Goal: Task Accomplishment & Management: Use online tool/utility

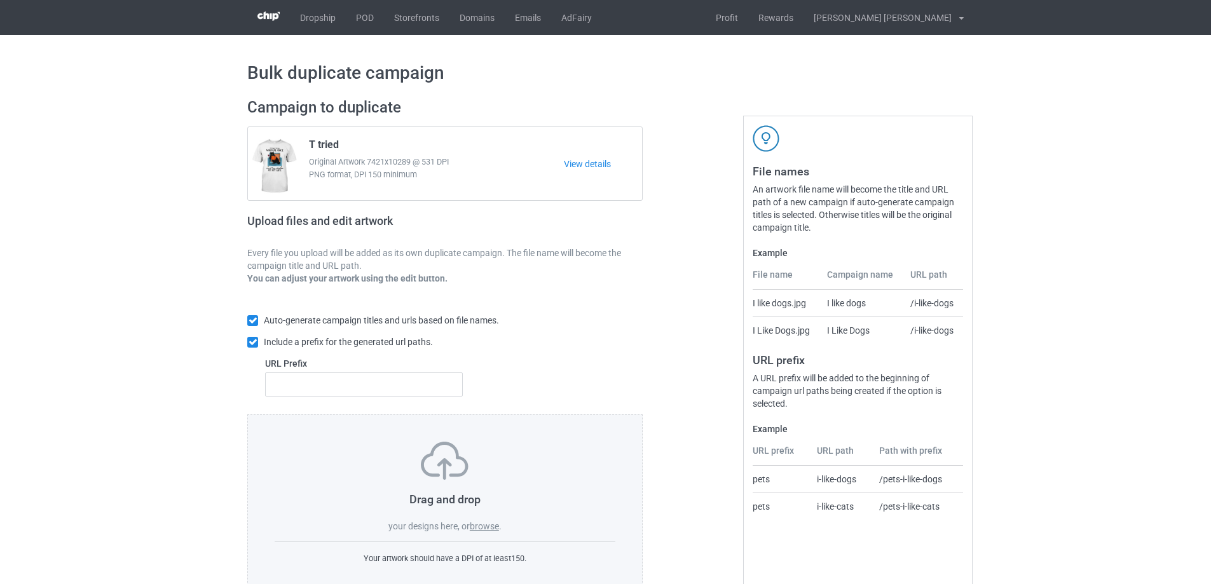
click at [483, 525] on label "browse" at bounding box center [484, 526] width 29 height 10
click at [0, 0] on input "browse" at bounding box center [0, 0] width 0 height 0
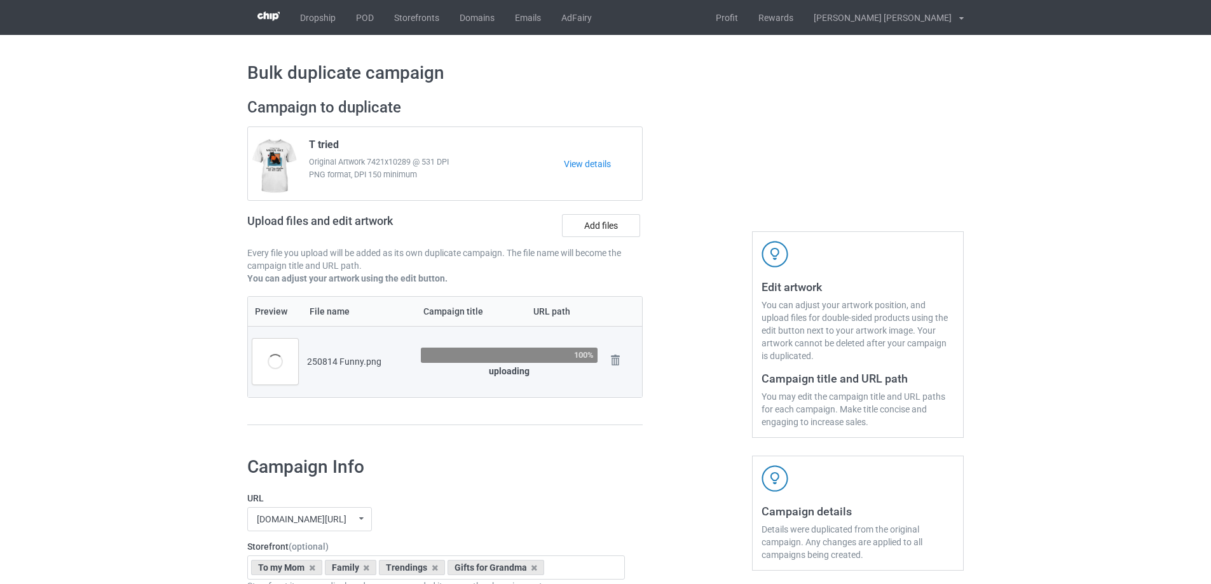
click at [514, 355] on div "100%" at bounding box center [509, 356] width 177 height 16
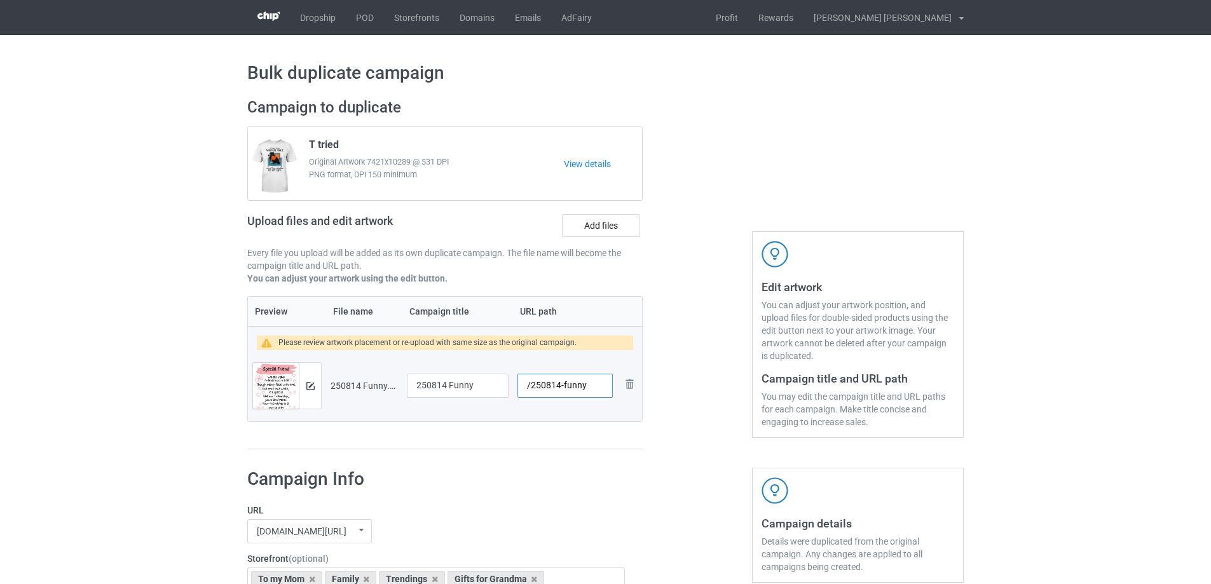
drag, startPoint x: 563, startPoint y: 387, endPoint x: 593, endPoint y: 387, distance: 29.9
click at [593, 387] on input "/250814-funny" at bounding box center [565, 386] width 95 height 24
type input "/250814-1"
drag, startPoint x: 484, startPoint y: 387, endPoint x: 342, endPoint y: 379, distance: 142.6
click at [342, 381] on tr "Preview and edit artwork 250814 Funny.png 250814 Funny /250814-1 Remove file" at bounding box center [445, 385] width 394 height 71
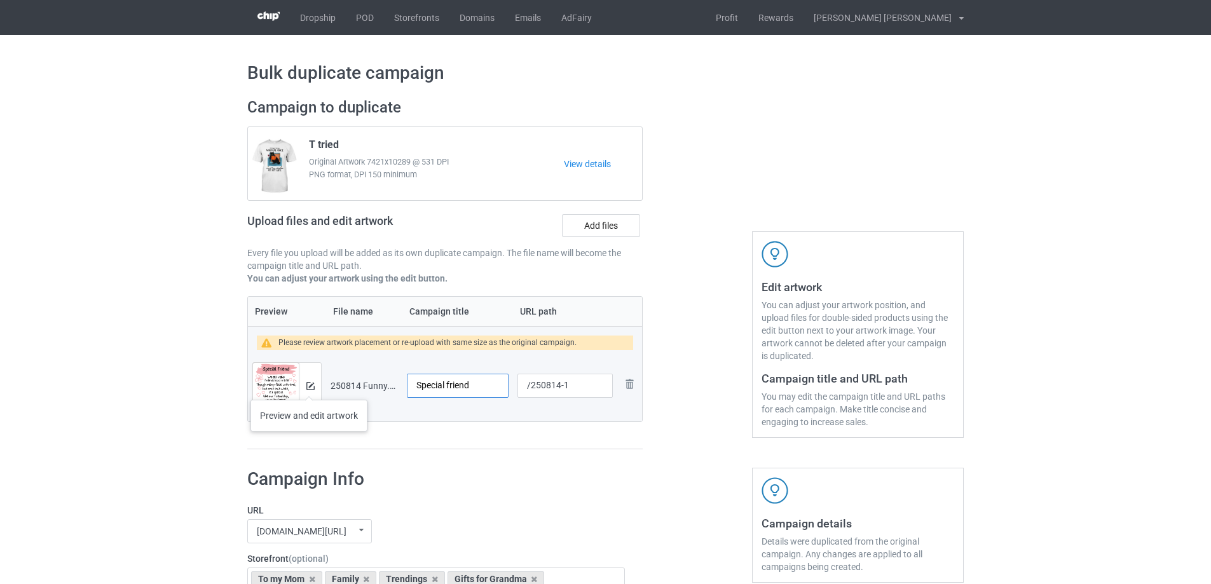
type input "Special friend"
click at [305, 389] on div at bounding box center [310, 386] width 22 height 46
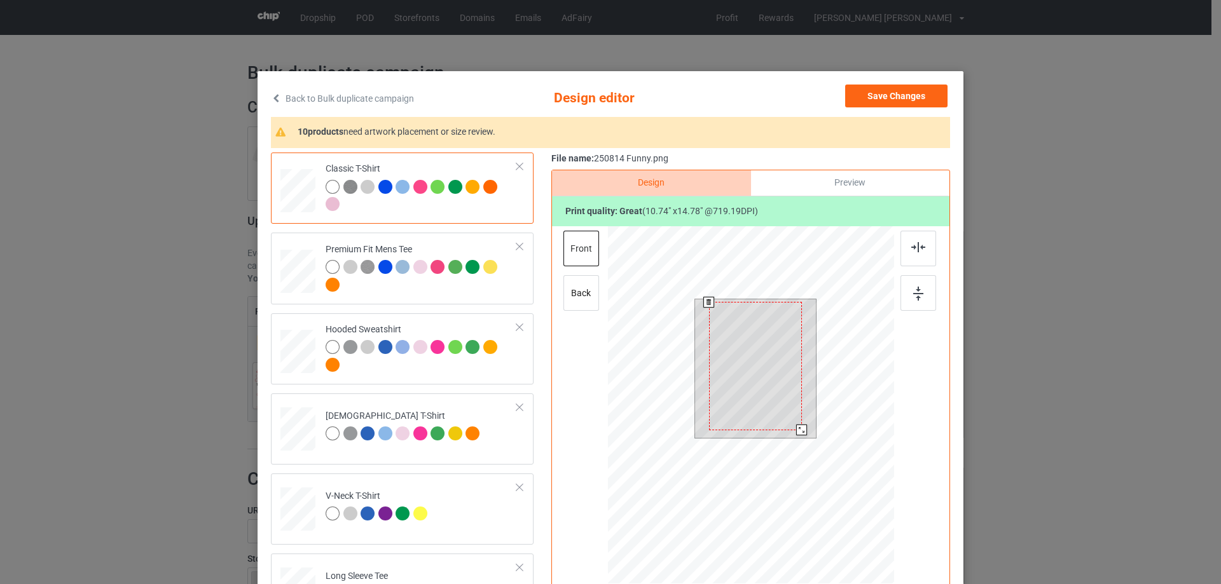
drag, startPoint x: 799, startPoint y: 433, endPoint x: 761, endPoint y: 432, distance: 38.2
click at [801, 436] on div at bounding box center [801, 430] width 11 height 11
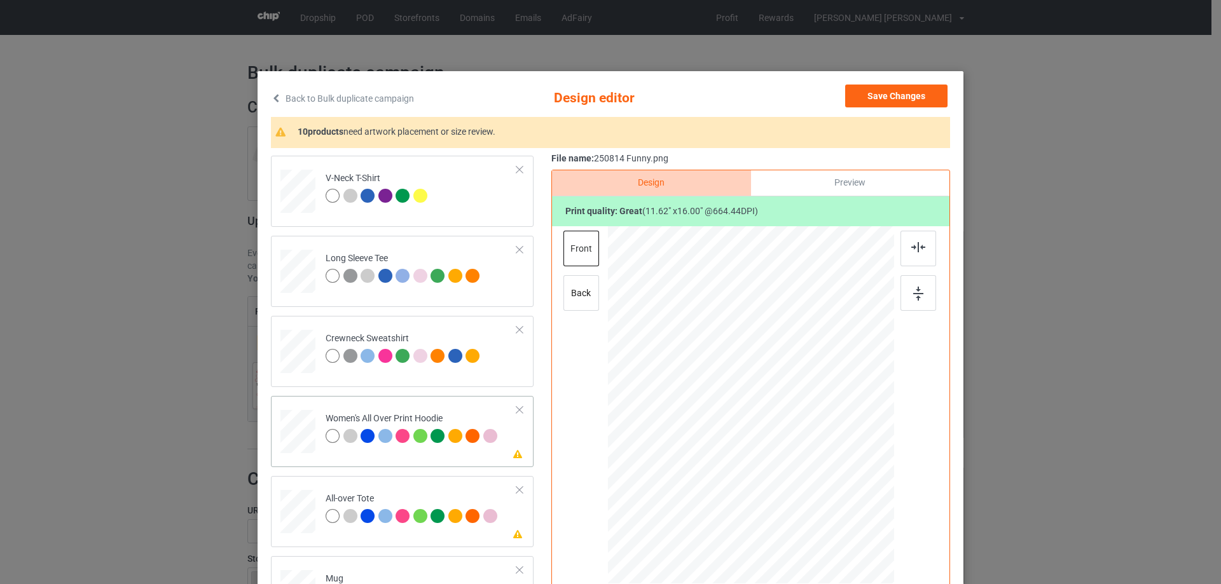
scroll to position [572, 0]
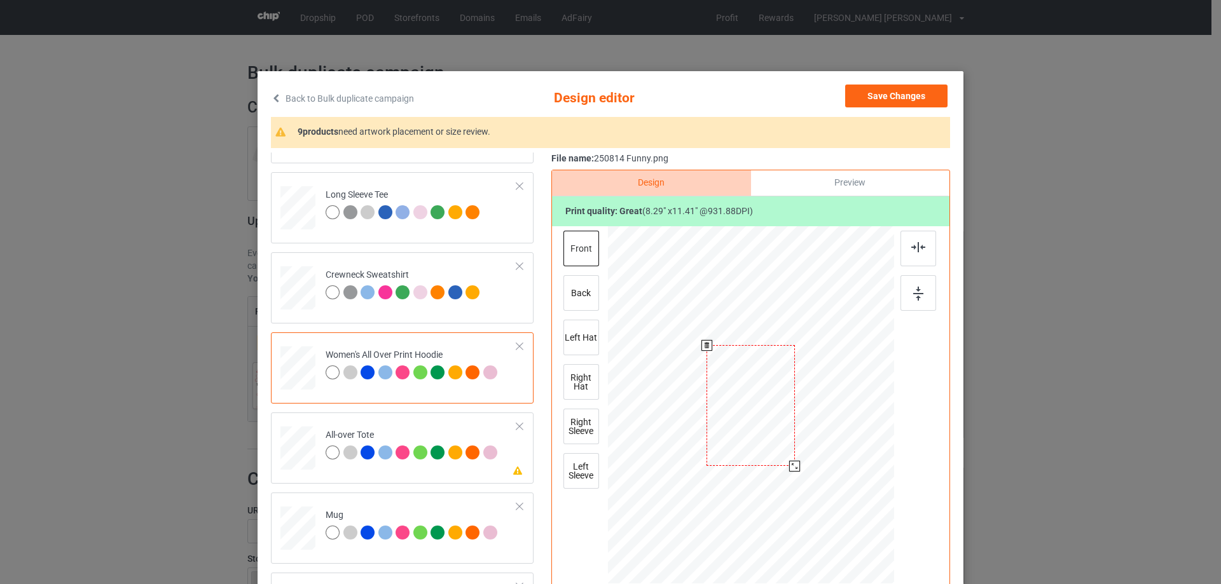
drag, startPoint x: 832, startPoint y: 526, endPoint x: 797, endPoint y: 463, distance: 72.9
click at [797, 463] on div at bounding box center [751, 406] width 286 height 324
drag, startPoint x: 757, startPoint y: 450, endPoint x: 757, endPoint y: 408, distance: 41.3
click at [757, 408] on div at bounding box center [750, 364] width 88 height 121
click at [788, 424] on div at bounding box center [792, 423] width 11 height 11
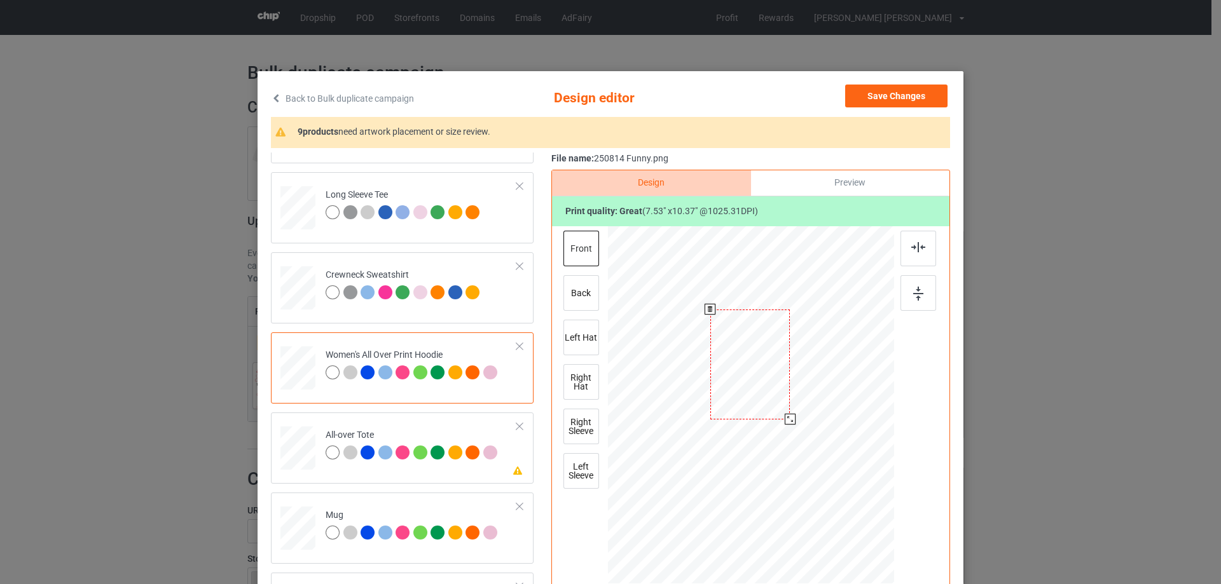
click at [783, 413] on div at bounding box center [750, 365] width 80 height 110
click at [756, 351] on div at bounding box center [751, 361] width 80 height 110
click at [913, 254] on div at bounding box center [918, 249] width 36 height 36
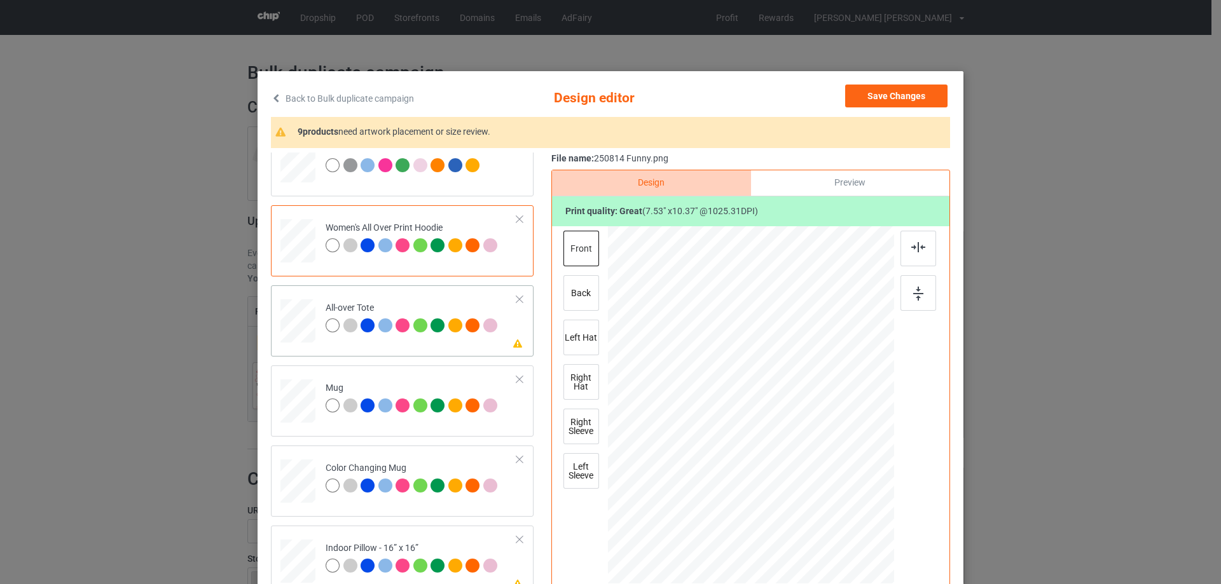
drag, startPoint x: 832, startPoint y: 522, endPoint x: 827, endPoint y: 504, distance: 19.1
click at [827, 504] on div at bounding box center [826, 509] width 11 height 11
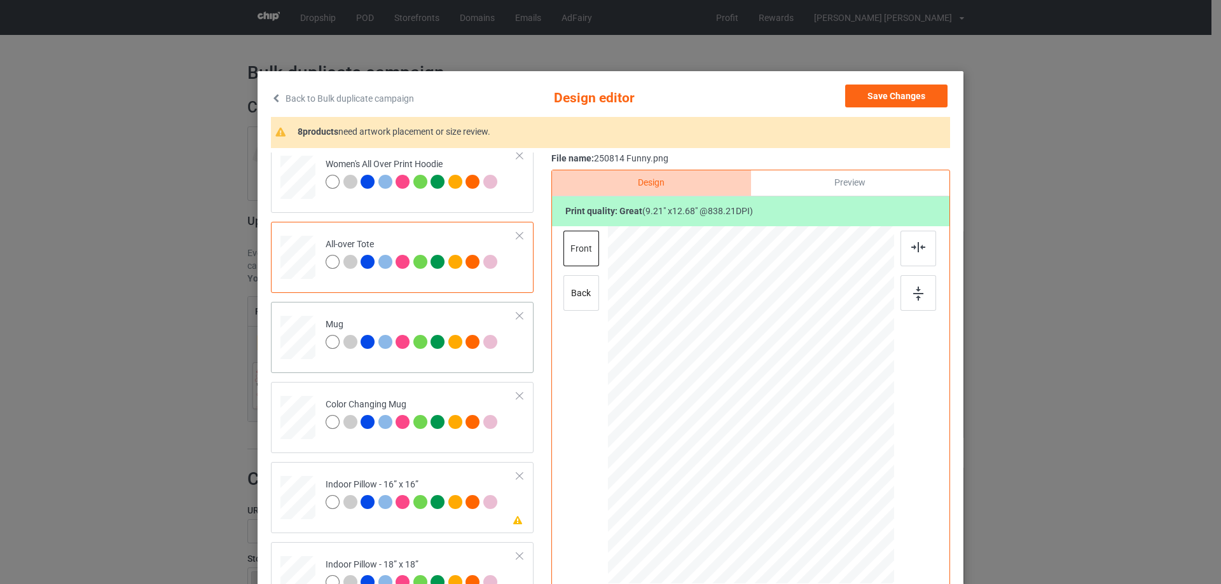
click at [869, 463] on div at bounding box center [871, 462] width 11 height 11
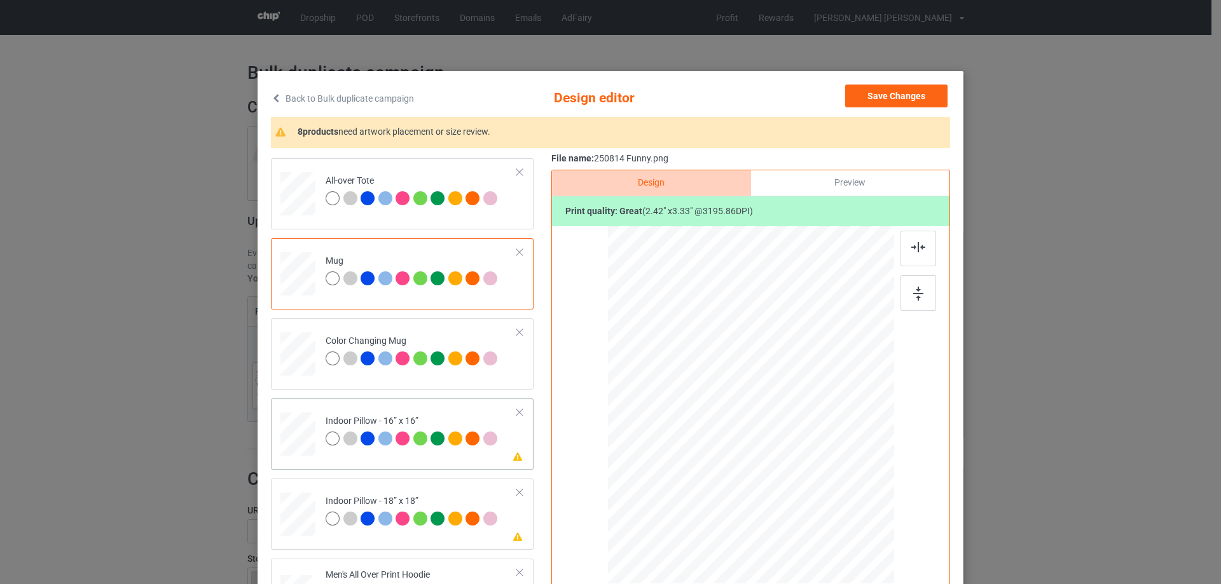
click at [285, 415] on td at bounding box center [299, 432] width 38 height 56
drag, startPoint x: 835, startPoint y: 526, endPoint x: 828, endPoint y: 504, distance: 23.1
click at [828, 504] on div at bounding box center [751, 405] width 286 height 285
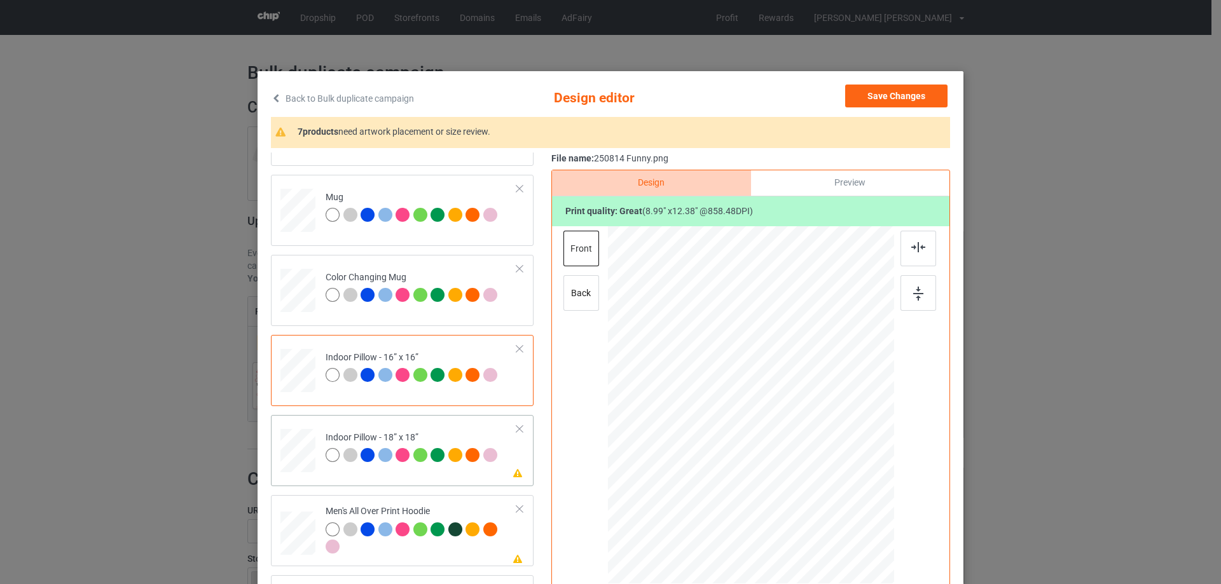
scroll to position [763, 0]
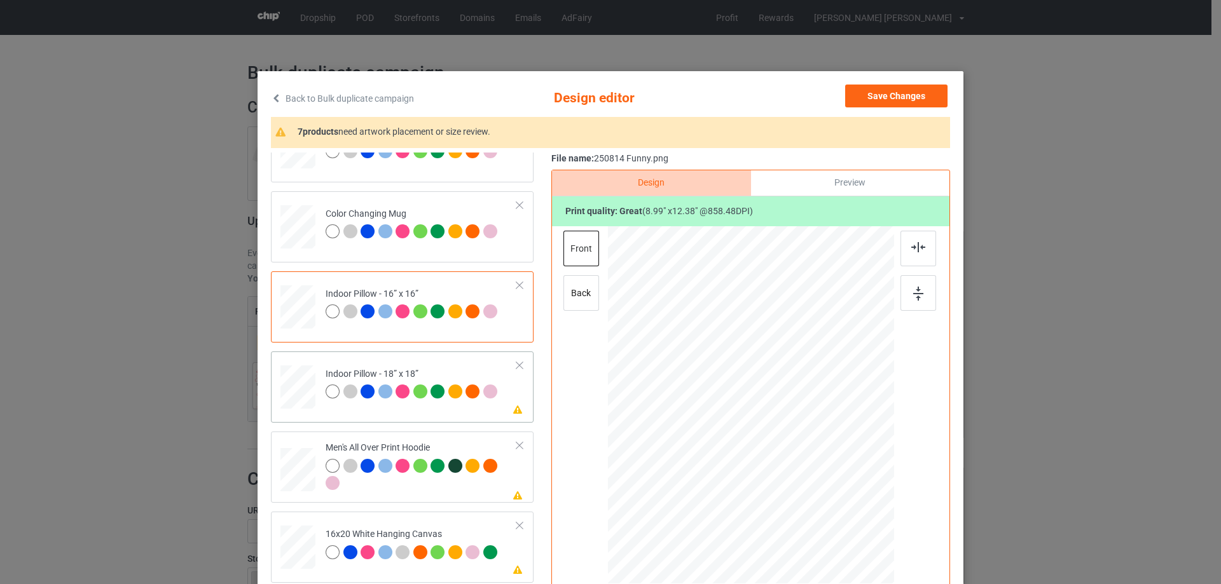
drag, startPoint x: 830, startPoint y: 521, endPoint x: 353, endPoint y: 474, distance: 479.2
click at [826, 507] on div at bounding box center [828, 512] width 11 height 11
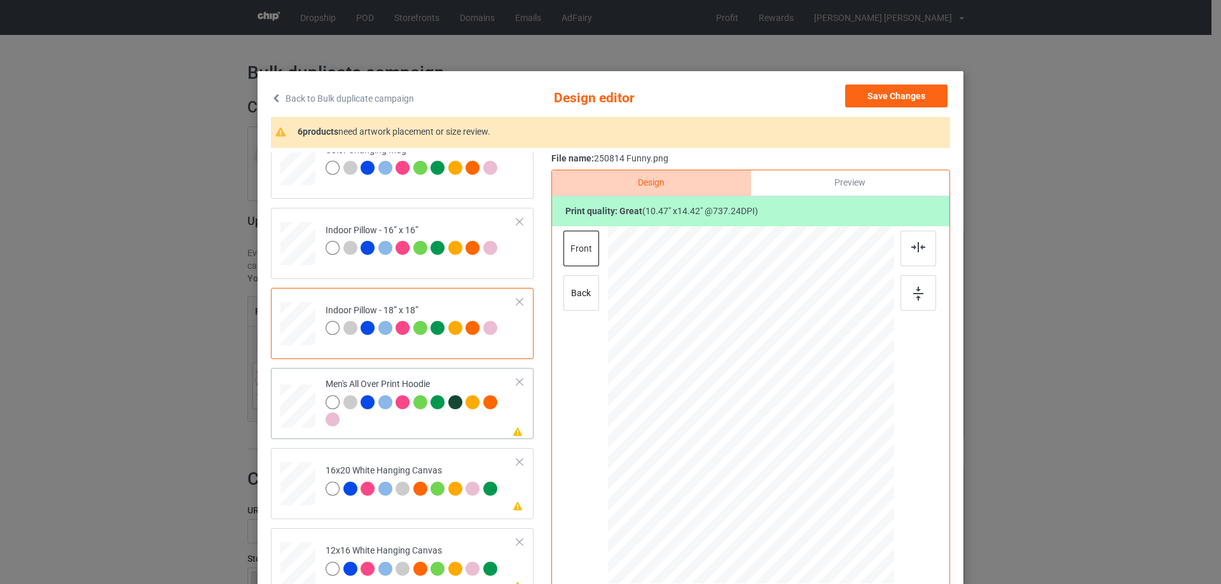
drag, startPoint x: 833, startPoint y: 526, endPoint x: 797, endPoint y: 447, distance: 87.3
click at [797, 447] on div at bounding box center [751, 405] width 286 height 304
click at [766, 408] on div at bounding box center [748, 371] width 75 height 104
click at [784, 425] on div at bounding box center [788, 425] width 11 height 11
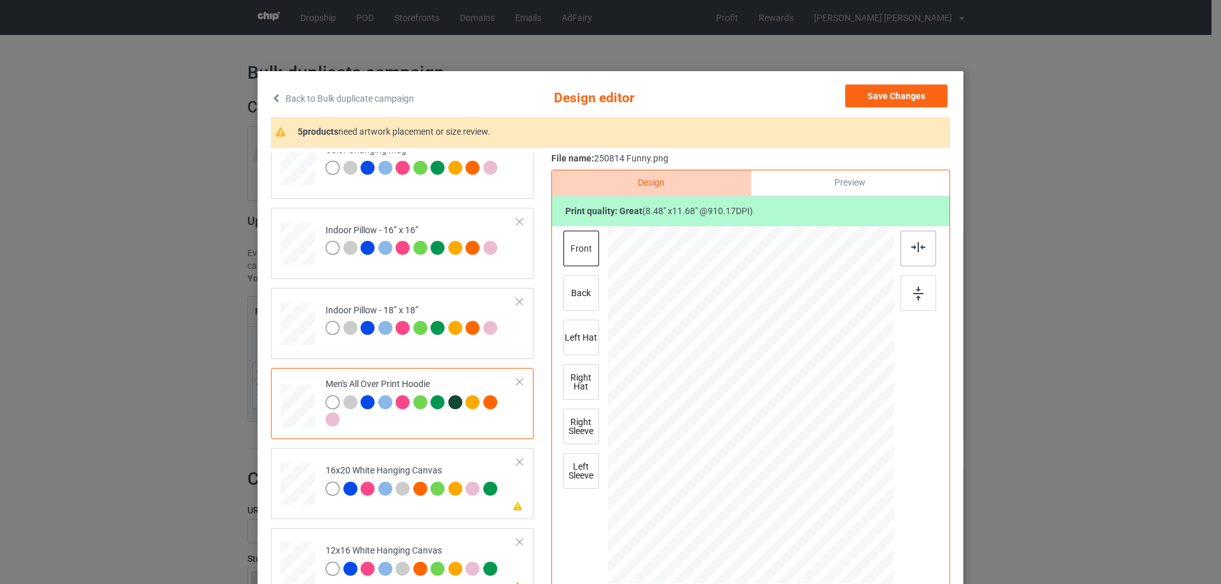
click at [920, 256] on div at bounding box center [918, 249] width 36 height 36
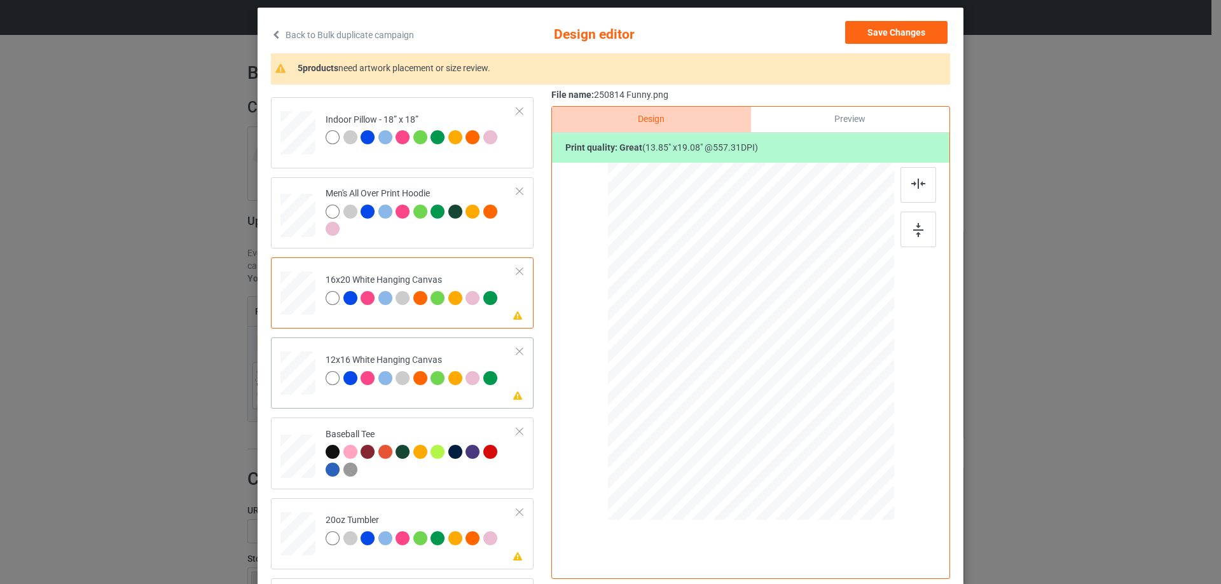
scroll to position [1081, 0]
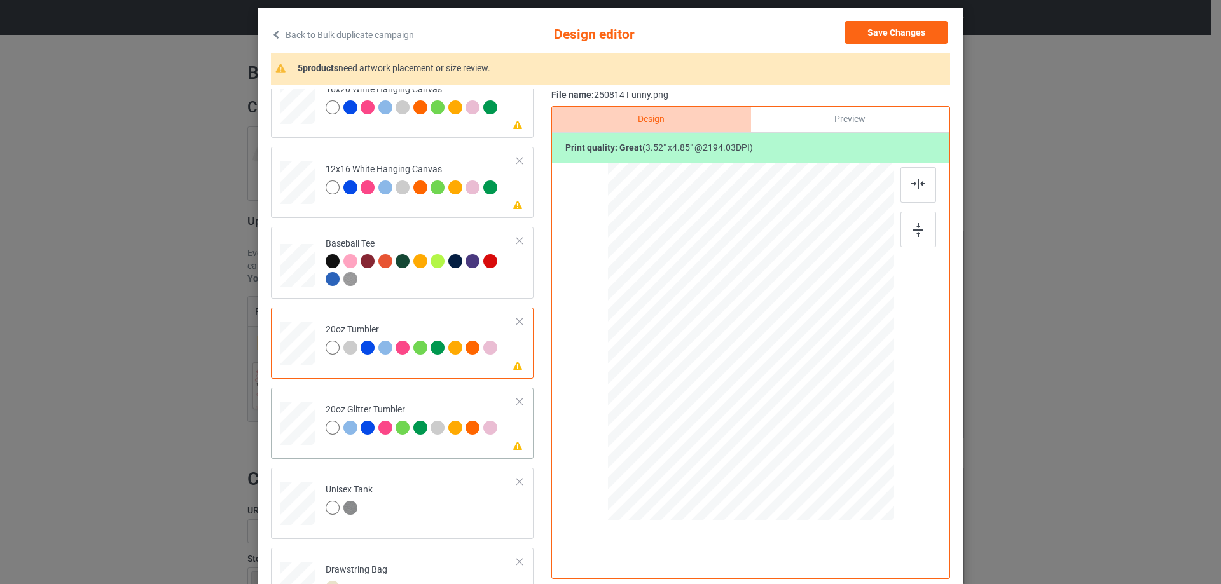
drag, startPoint x: 727, startPoint y: 395, endPoint x: 733, endPoint y: 404, distance: 10.9
click at [733, 404] on div at bounding box center [737, 402] width 11 height 11
click at [714, 385] on div at bounding box center [685, 332] width 108 height 149
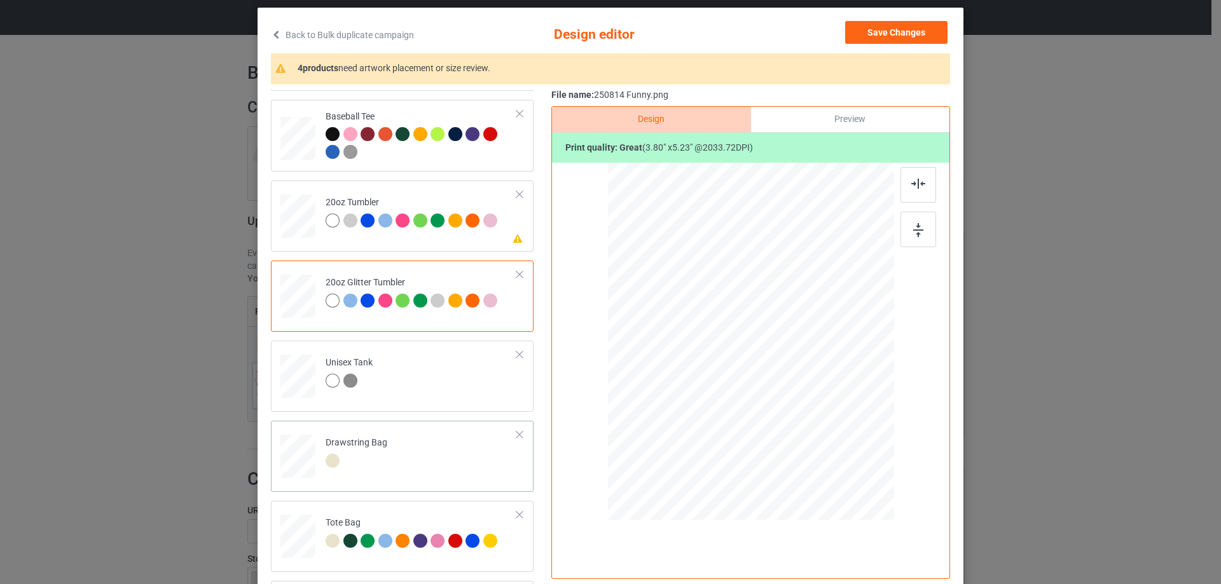
scroll to position [1339, 0]
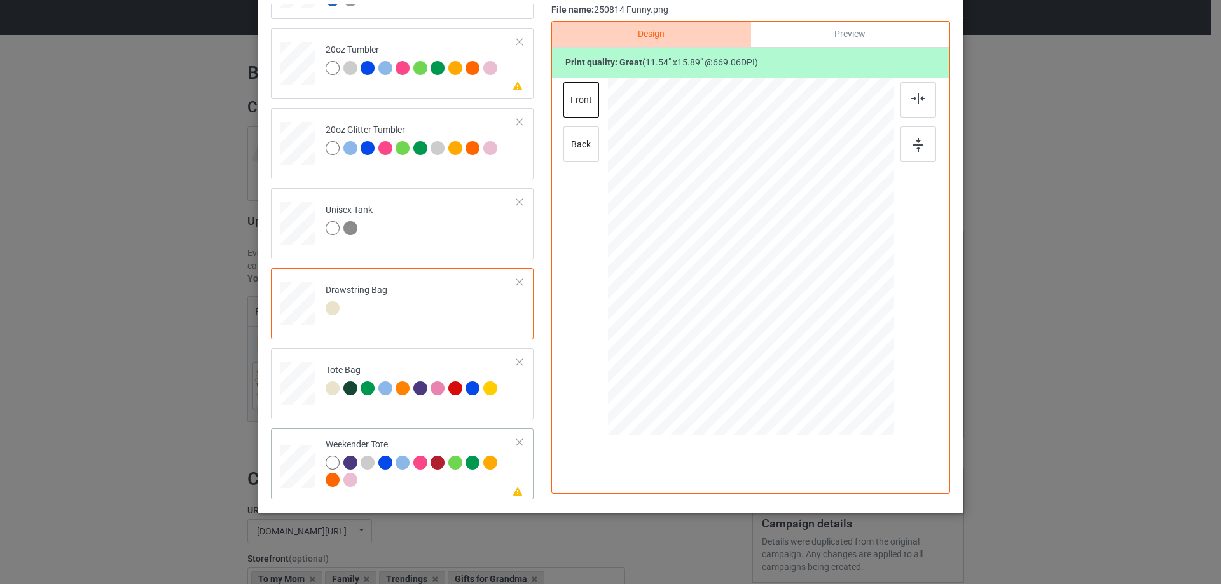
drag, startPoint x: 830, startPoint y: 374, endPoint x: 809, endPoint y: 306, distance: 70.8
click at [809, 306] on div at bounding box center [750, 257] width 285 height 184
drag, startPoint x: 769, startPoint y: 300, endPoint x: 767, endPoint y: 293, distance: 7.1
click at [767, 293] on div at bounding box center [749, 249] width 95 height 130
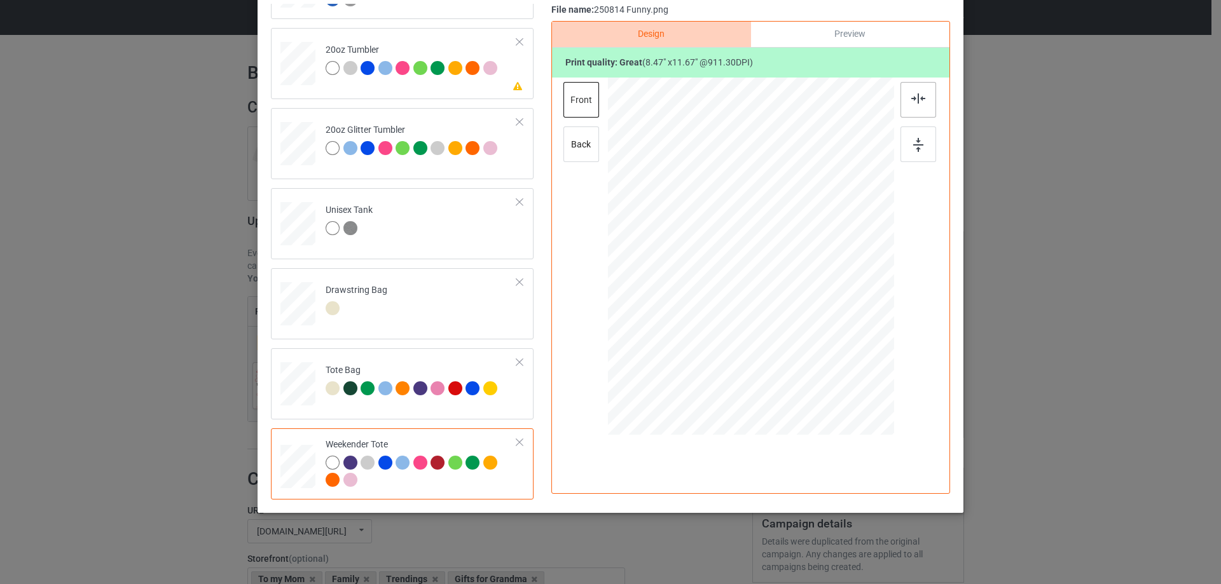
click at [915, 99] on img at bounding box center [918, 98] width 14 height 10
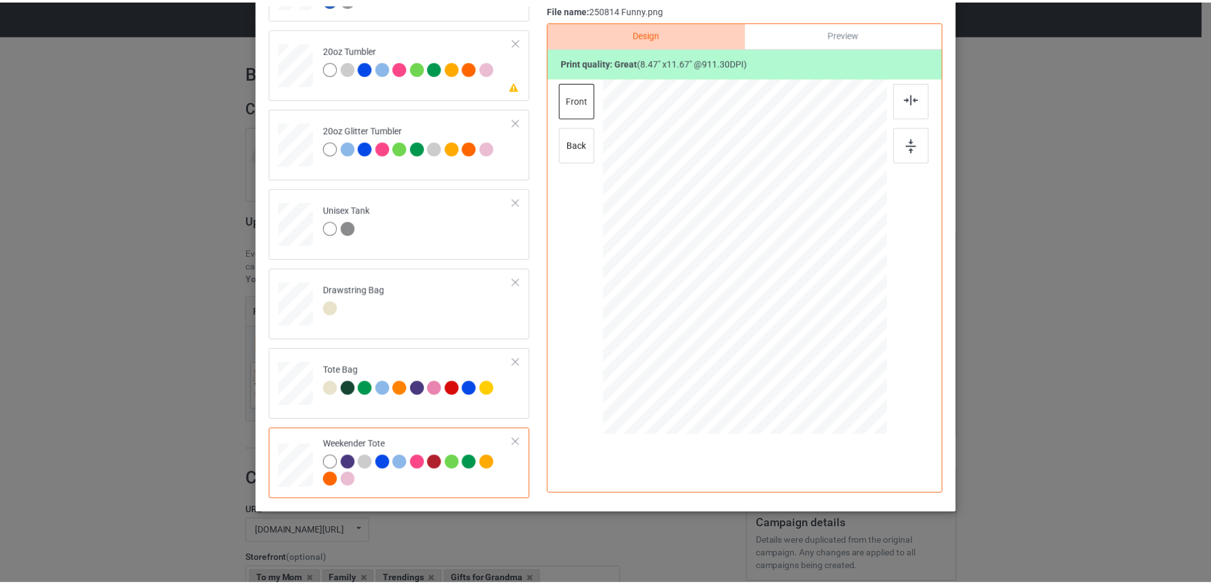
scroll to position [22, 0]
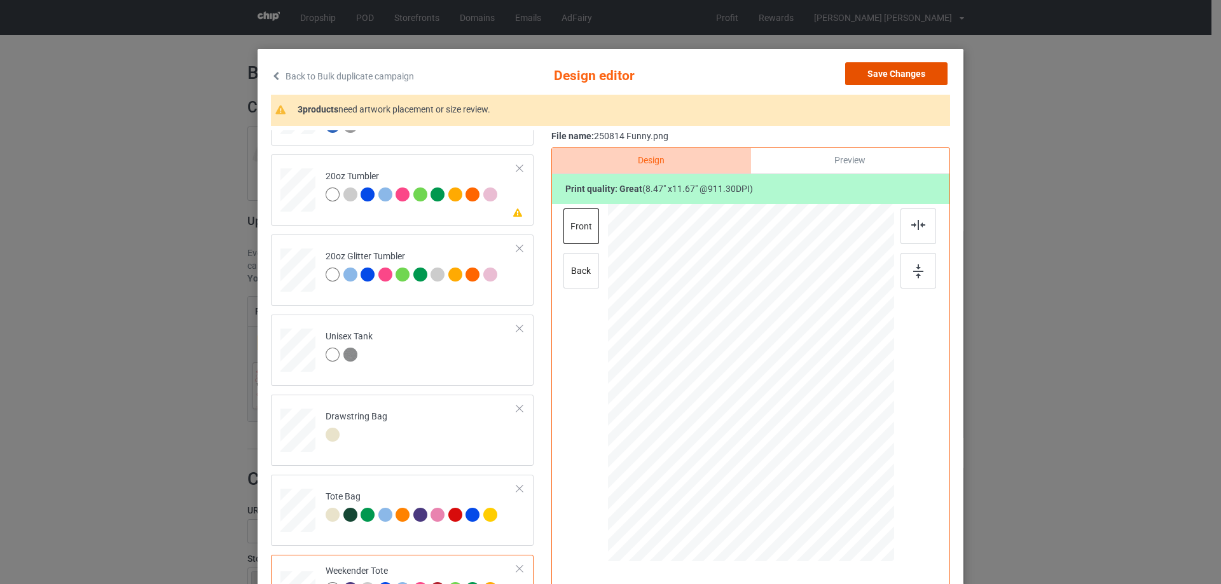
click at [916, 82] on button "Save Changes" at bounding box center [896, 73] width 102 height 23
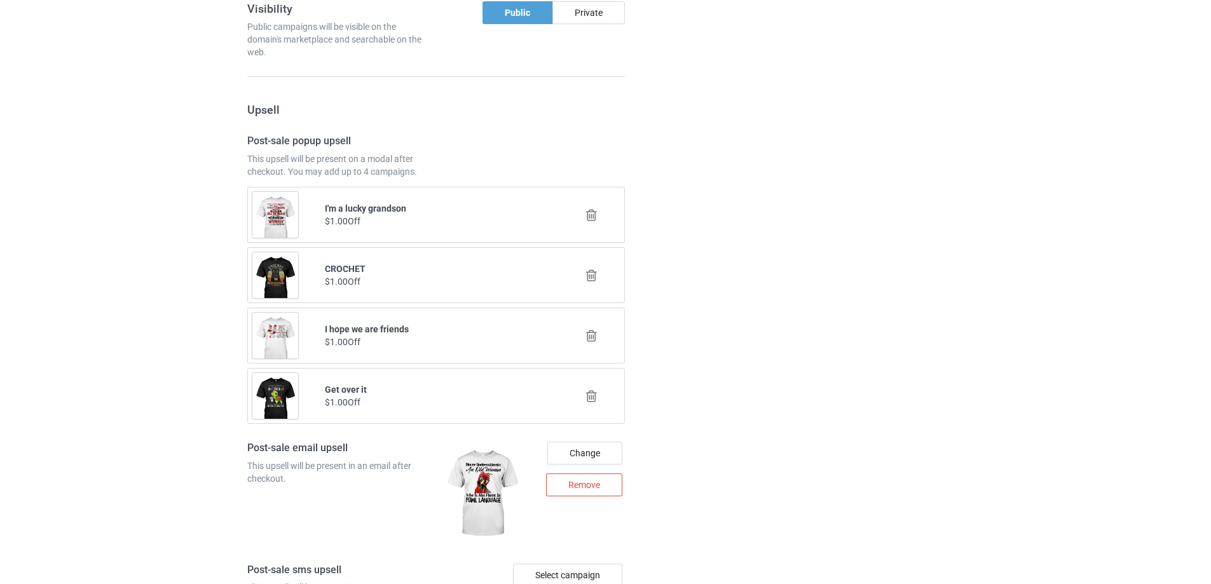
scroll to position [1617, 0]
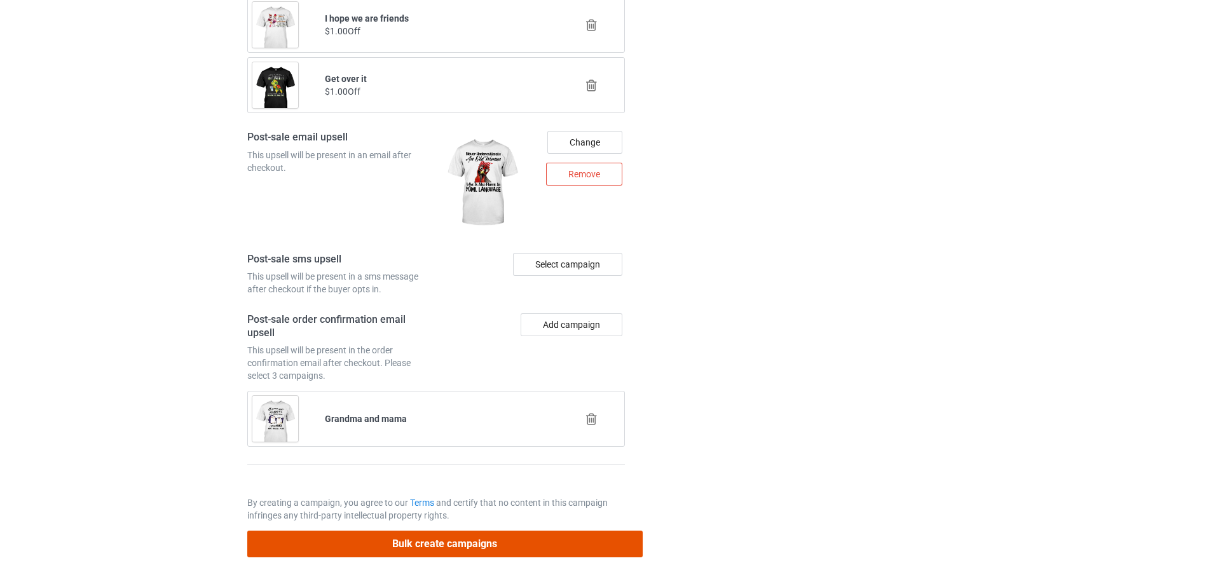
click at [527, 546] on button "Bulk create campaigns" at bounding box center [444, 544] width 395 height 26
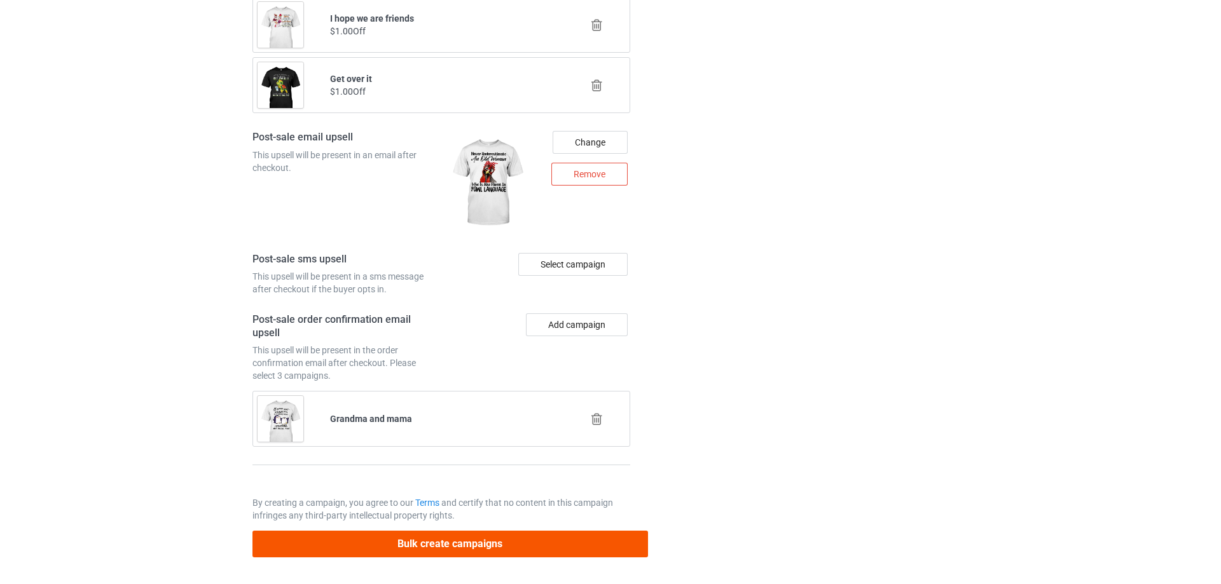
scroll to position [0, 0]
